Goal: Information Seeking & Learning: Learn about a topic

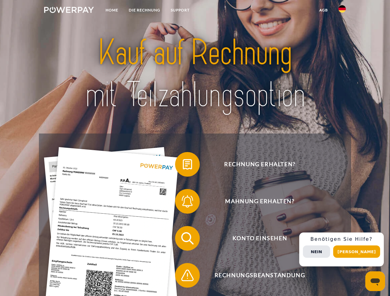
click at [69, 11] on img at bounding box center [69, 10] width 50 height 6
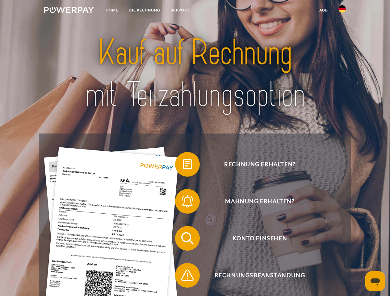
click at [342, 11] on img at bounding box center [341, 8] width 7 height 7
click at [323, 10] on link "agb" at bounding box center [323, 10] width 19 height 11
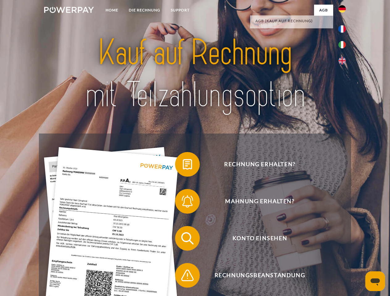
click at [183, 166] on span at bounding box center [178, 164] width 31 height 31
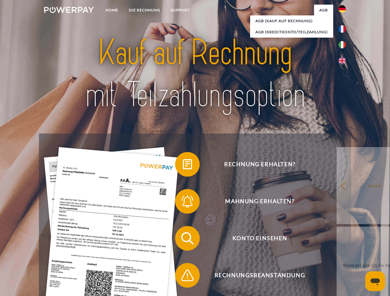
click at [183, 203] on div "Rechnung erhalten? Mahnung erhalten? Konto einsehen" at bounding box center [195, 257] width 312 height 247
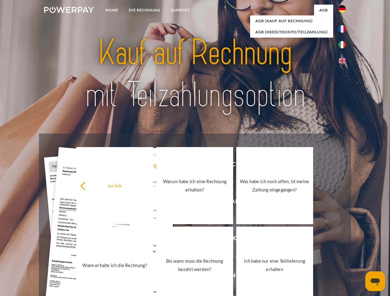
click at [183, 240] on link "Bis wann muss die Rechnung bezahlt werden?" at bounding box center [194, 265] width 77 height 77
click at [183, 277] on span at bounding box center [178, 275] width 31 height 31
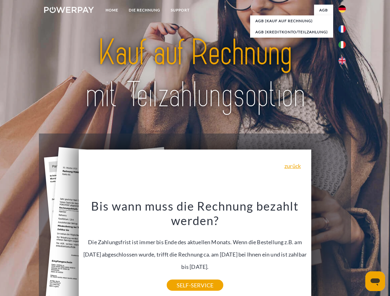
click at [344, 250] on div "Rechnung erhalten? Mahnung erhalten? Konto einsehen" at bounding box center [195, 257] width 312 height 247
click at [328, 251] on span "Konto einsehen" at bounding box center [259, 238] width 151 height 25
click at [359, 252] on header "Home DIE RECHNUNG SUPPORT" at bounding box center [195, 213] width 390 height 426
